Goal: Task Accomplishment & Management: Use online tool/utility

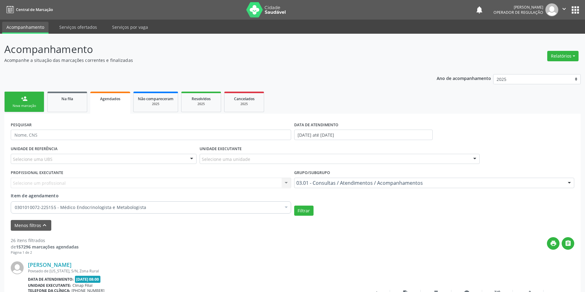
scroll to position [31, 0]
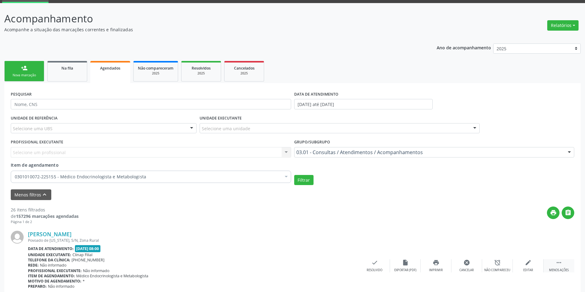
click at [558, 263] on icon "" at bounding box center [558, 263] width 7 height 7
click at [435, 264] on icon "print" at bounding box center [435, 263] width 7 height 7
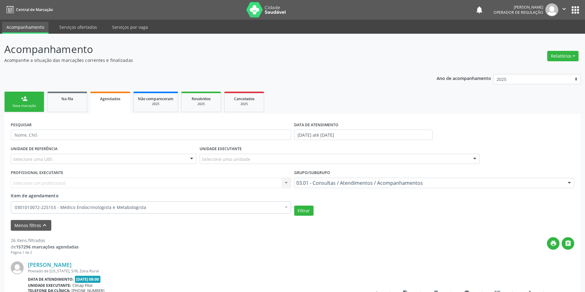
click at [104, 104] on link "Agendados" at bounding box center [110, 103] width 40 height 22
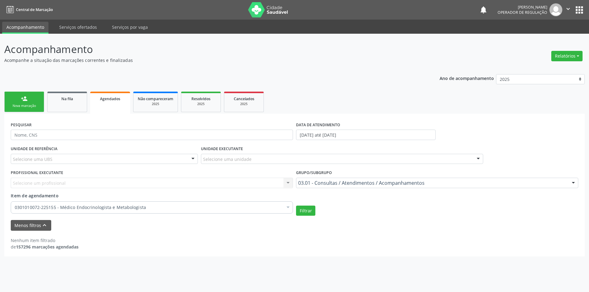
click at [112, 104] on link "Agendados" at bounding box center [110, 103] width 40 height 22
click at [118, 100] on span "Agendados" at bounding box center [110, 98] width 20 height 5
click at [72, 110] on link "Na fila" at bounding box center [67, 102] width 40 height 21
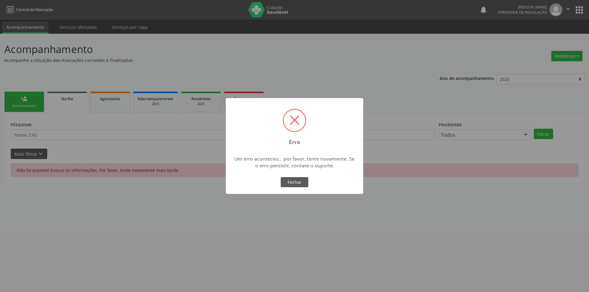
click at [75, 110] on div "× Erro Um erro aconteceu... por favor, tente novamente. Se o erro persistir, co…" at bounding box center [294, 146] width 589 height 292
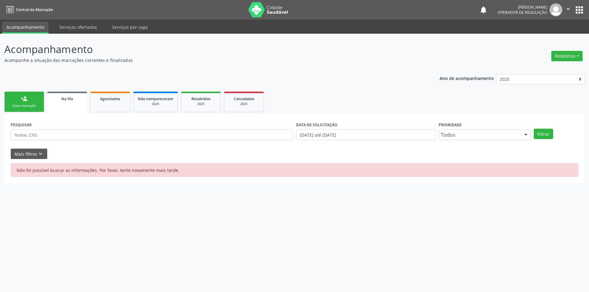
click at [20, 96] on link "person_add Nova marcação" at bounding box center [24, 102] width 40 height 21
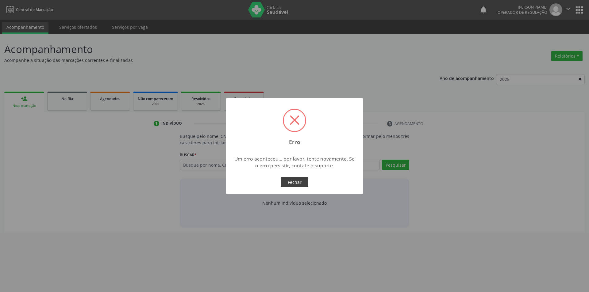
click at [303, 178] on button "Fechar" at bounding box center [295, 182] width 28 height 10
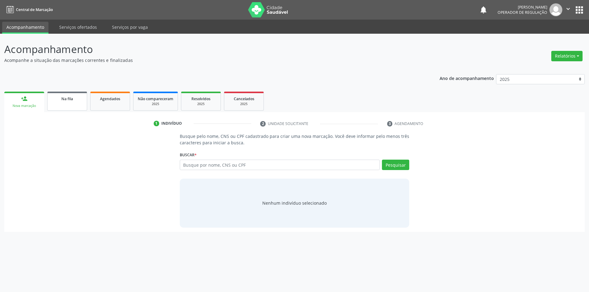
click at [79, 104] on link "Na fila" at bounding box center [67, 101] width 40 height 19
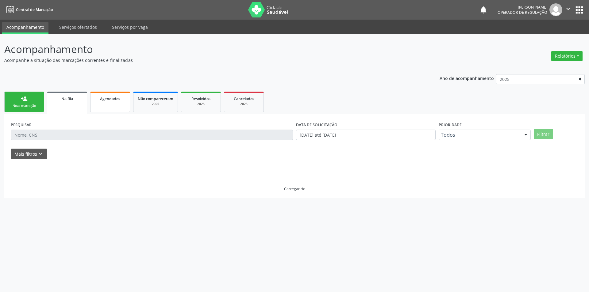
click at [96, 102] on link "Agendados" at bounding box center [110, 102] width 40 height 21
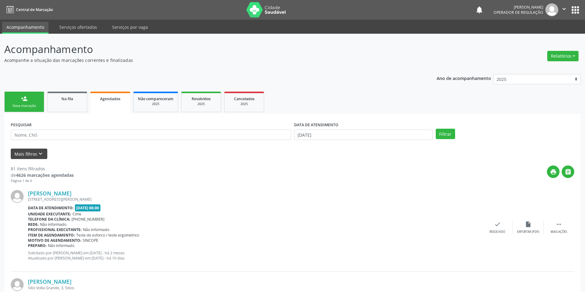
click at [37, 157] on icon "keyboard_arrow_down" at bounding box center [40, 154] width 7 height 7
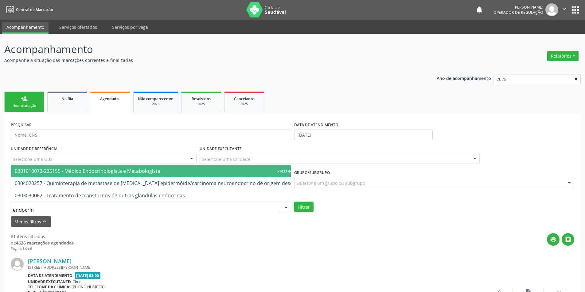
type input "endocrino"
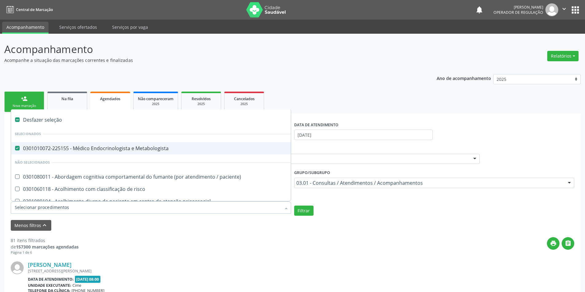
drag, startPoint x: 56, startPoint y: 208, endPoint x: 40, endPoint y: 207, distance: 15.7
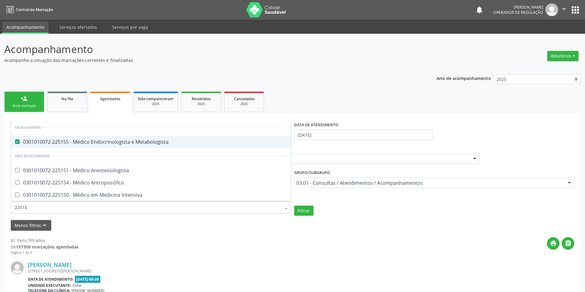
type input "225155"
